Goal: Information Seeking & Learning: Find specific page/section

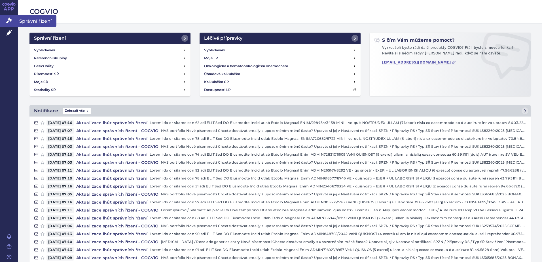
drag, startPoint x: 10, startPoint y: 23, endPoint x: 17, endPoint y: 25, distance: 7.1
click at [10, 23] on icon at bounding box center [9, 21] width 6 height 6
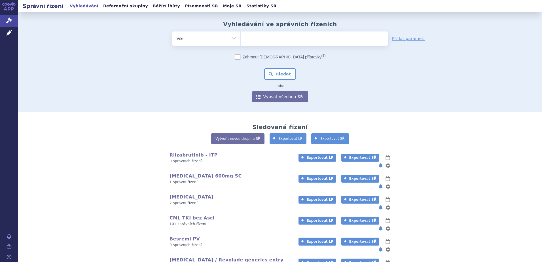
click at [248, 39] on ul at bounding box center [313, 37] width 147 height 12
click at [240, 39] on select at bounding box center [240, 38] width 0 height 14
type input "fa"
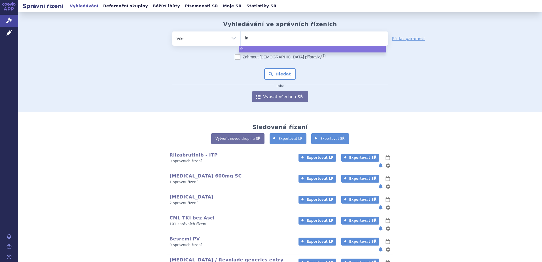
type input "fab"
type input "fabla"
type input "fabl"
type input "fab"
type input "fabh"
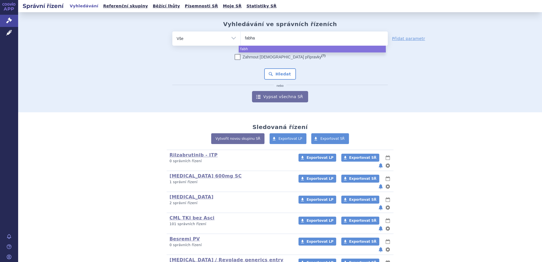
type input "fabhal"
type input "fabhalta"
select select "fabhalta"
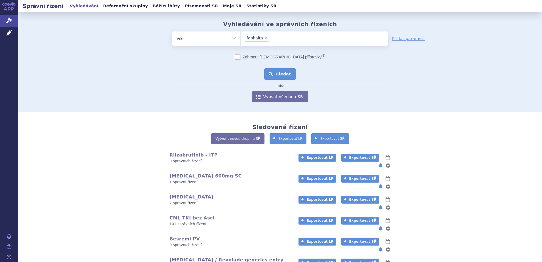
click at [269, 74] on button "Hledat" at bounding box center [280, 73] width 32 height 11
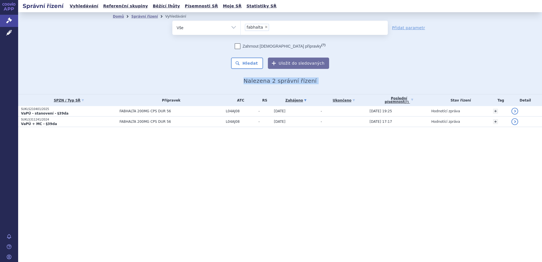
click at [150, 152] on div "Správní řízení Vyhledávání Referenční skupiny Běžící lhůty Písemnosti SŘ Moje S…" at bounding box center [279, 131] width 523 height 262
click at [87, 137] on section "Domů Správní řízení Vyhledávání Vyhledávání ve správních řízeních odstranit Vše" at bounding box center [279, 80] width 523 height 137
drag, startPoint x: 85, startPoint y: 143, endPoint x: 87, endPoint y: 85, distance: 57.8
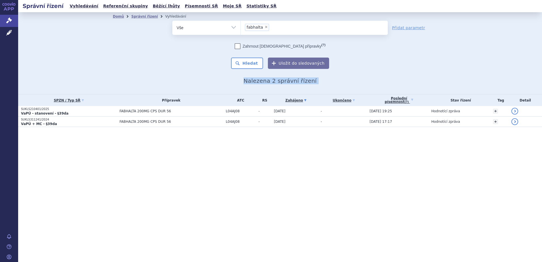
click at [87, 85] on section "Domů Správní řízení Vyhledávání Vyhledávání ve správních řízeních odstranit Vše" at bounding box center [279, 80] width 523 height 137
click at [87, 85] on div "Domů Správní řízení Vyhledávání Vyhledávání ve správních řízeních odstranit Vše…" at bounding box center [279, 53] width 523 height 82
drag, startPoint x: 87, startPoint y: 85, endPoint x: 71, endPoint y: 79, distance: 17.7
click at [71, 79] on div "Domů Správní řízení Vyhledávání Vyhledávání ve správních řízeních odstranit Vše…" at bounding box center [279, 53] width 523 height 82
drag, startPoint x: 63, startPoint y: 80, endPoint x: 91, endPoint y: 176, distance: 100.8
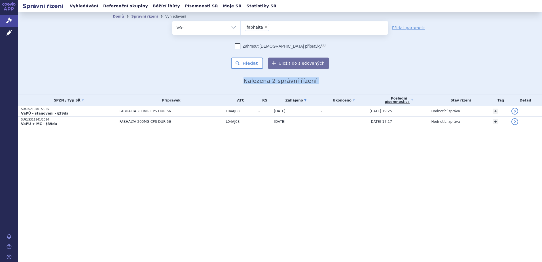
click at [91, 176] on div "Správní řízení Vyhledávání Referenční skupiny Běžící lhůty Písemnosti SŘ Moje S…" at bounding box center [279, 131] width 523 height 262
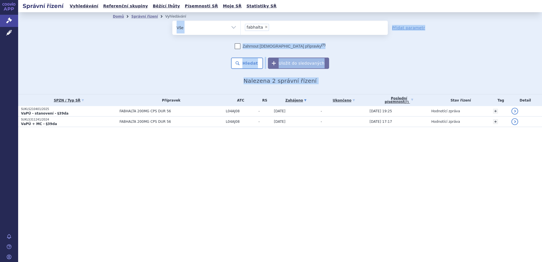
drag, startPoint x: 187, startPoint y: 89, endPoint x: 81, endPoint y: 17, distance: 128.1
click at [81, 17] on div "Správní řízení Vyhledávání Referenční skupiny Běžící lhůty Písemnosti SŘ Moje S…" at bounding box center [279, 131] width 523 height 262
click at [69, 16] on div "Domů Správní řízení Vyhledávání Vyhledávání ve správních řízeních odstranit Vše…" at bounding box center [279, 53] width 523 height 82
drag, startPoint x: 75, startPoint y: 45, endPoint x: 112, endPoint y: 169, distance: 129.1
click at [112, 169] on div "Správní řízení Vyhledávání Referenční skupiny Běžící lhůty Písemnosti SŘ Moje S…" at bounding box center [279, 131] width 523 height 262
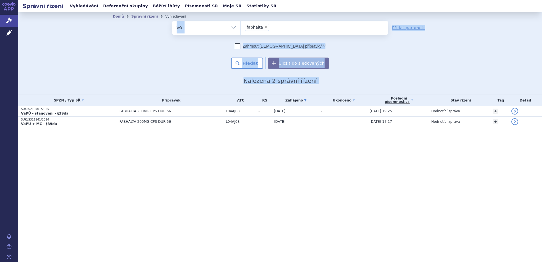
click at [112, 169] on div "Správní řízení Vyhledávání Referenční skupiny Běžící lhůty Písemnosti SŘ Moje S…" at bounding box center [279, 131] width 523 height 262
